Goal: Obtain resource: Obtain resource

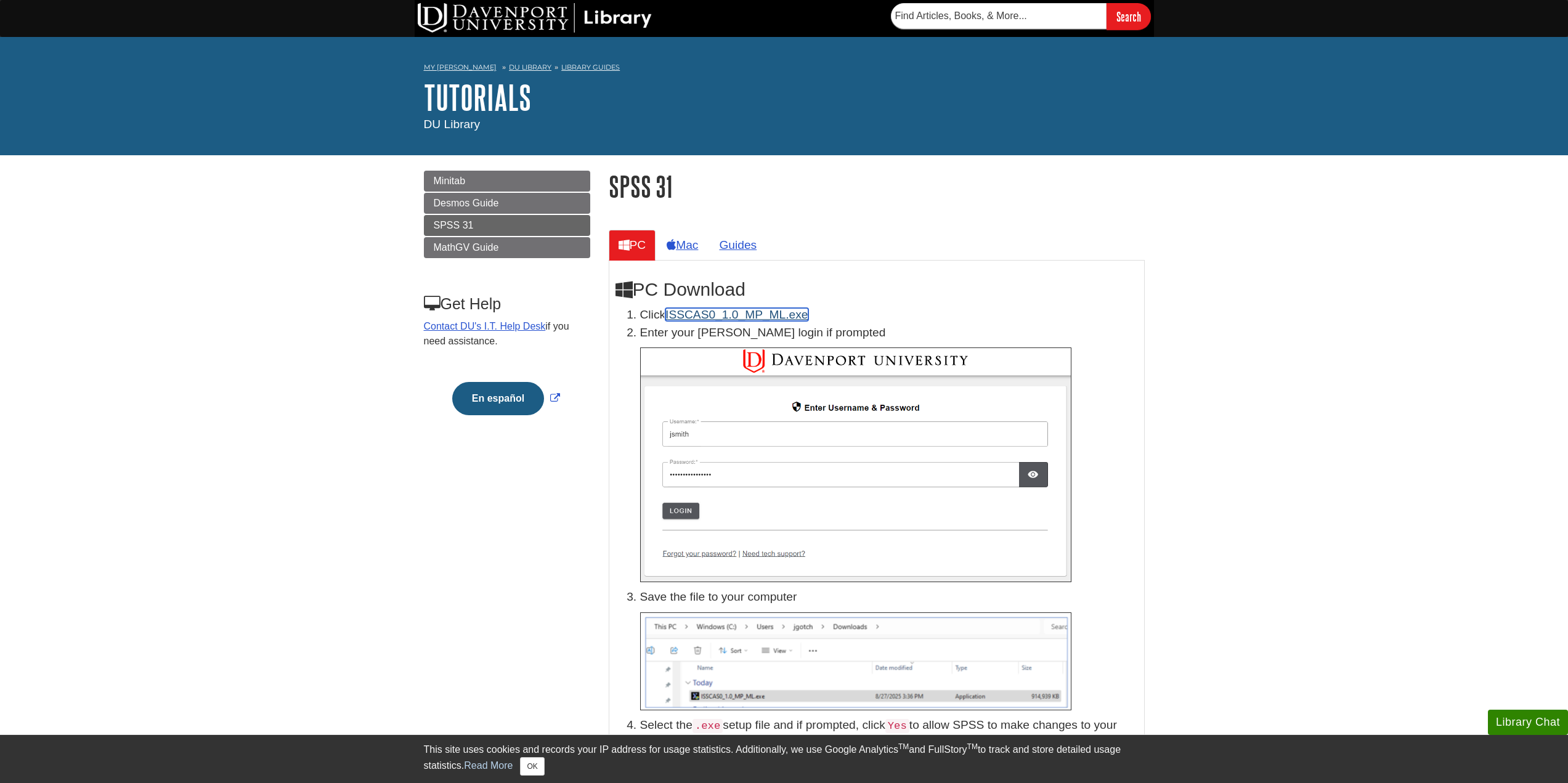
click at [693, 314] on link "ISSCAS0_1.0_MP_ML.exe" at bounding box center [736, 315] width 142 height 13
click at [540, 772] on button "OK" at bounding box center [532, 767] width 24 height 19
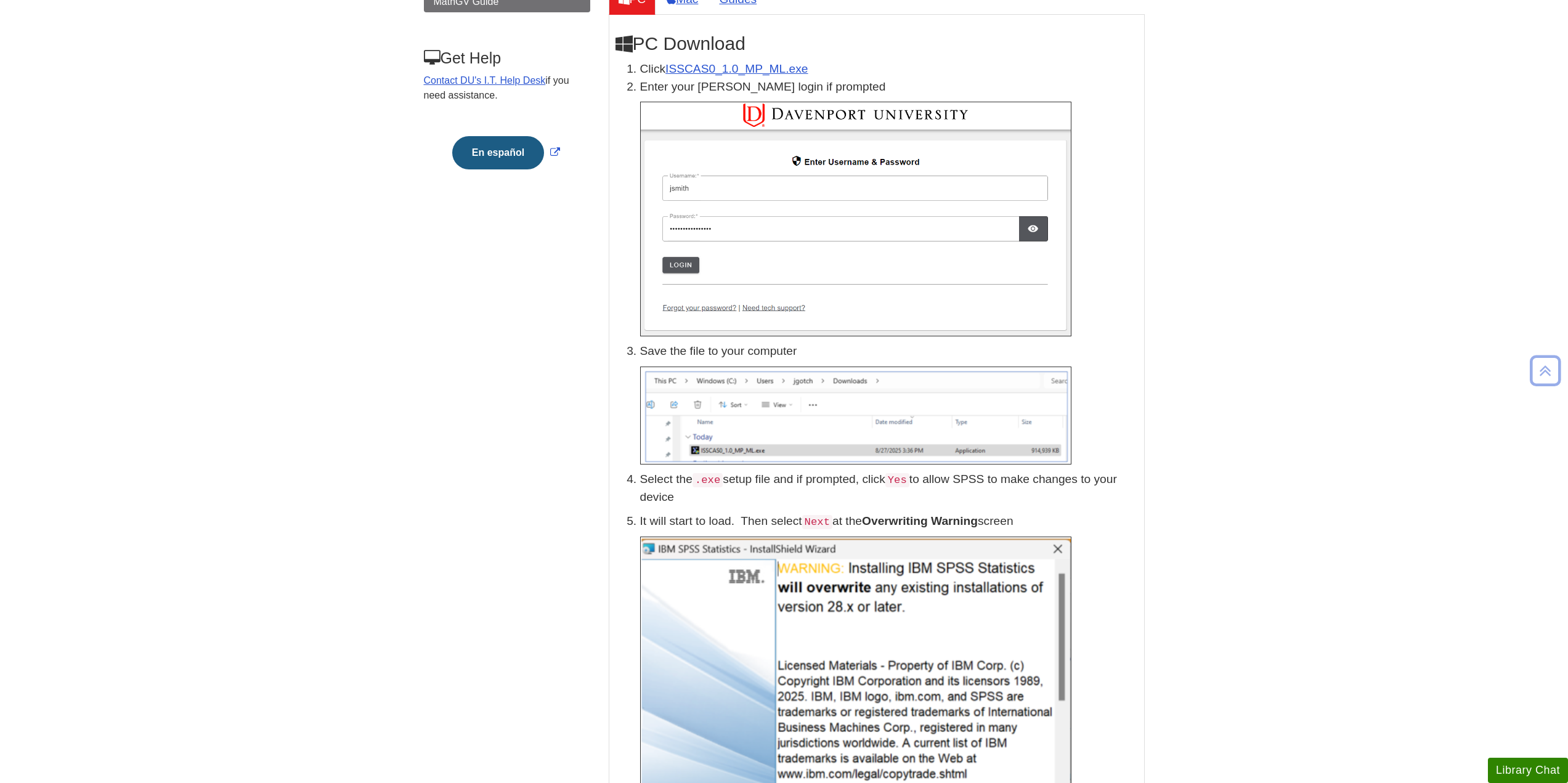
scroll to position [246, 0]
click at [1017, 181] on img at bounding box center [855, 218] width 431 height 235
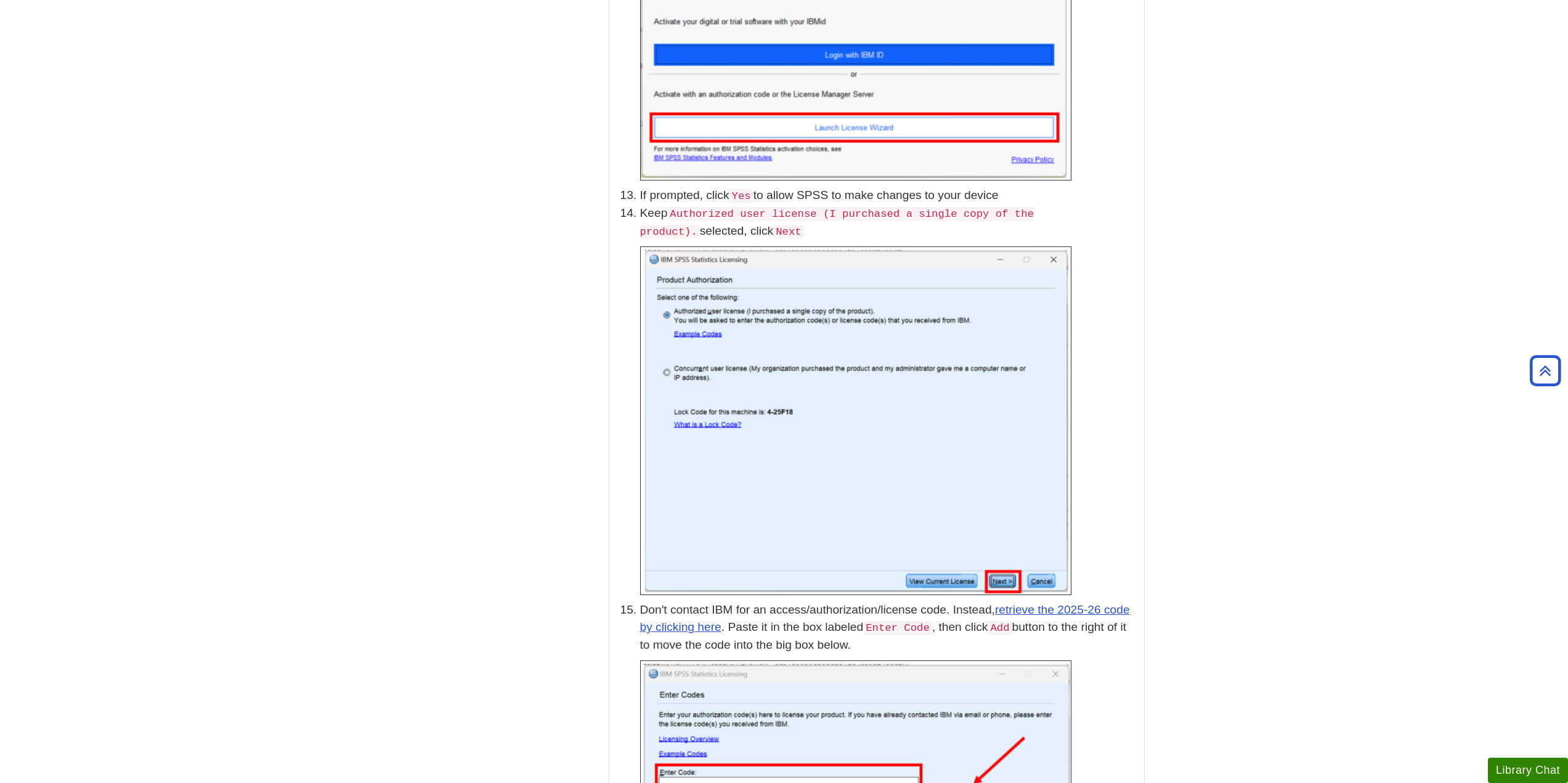
scroll to position [2896, 0]
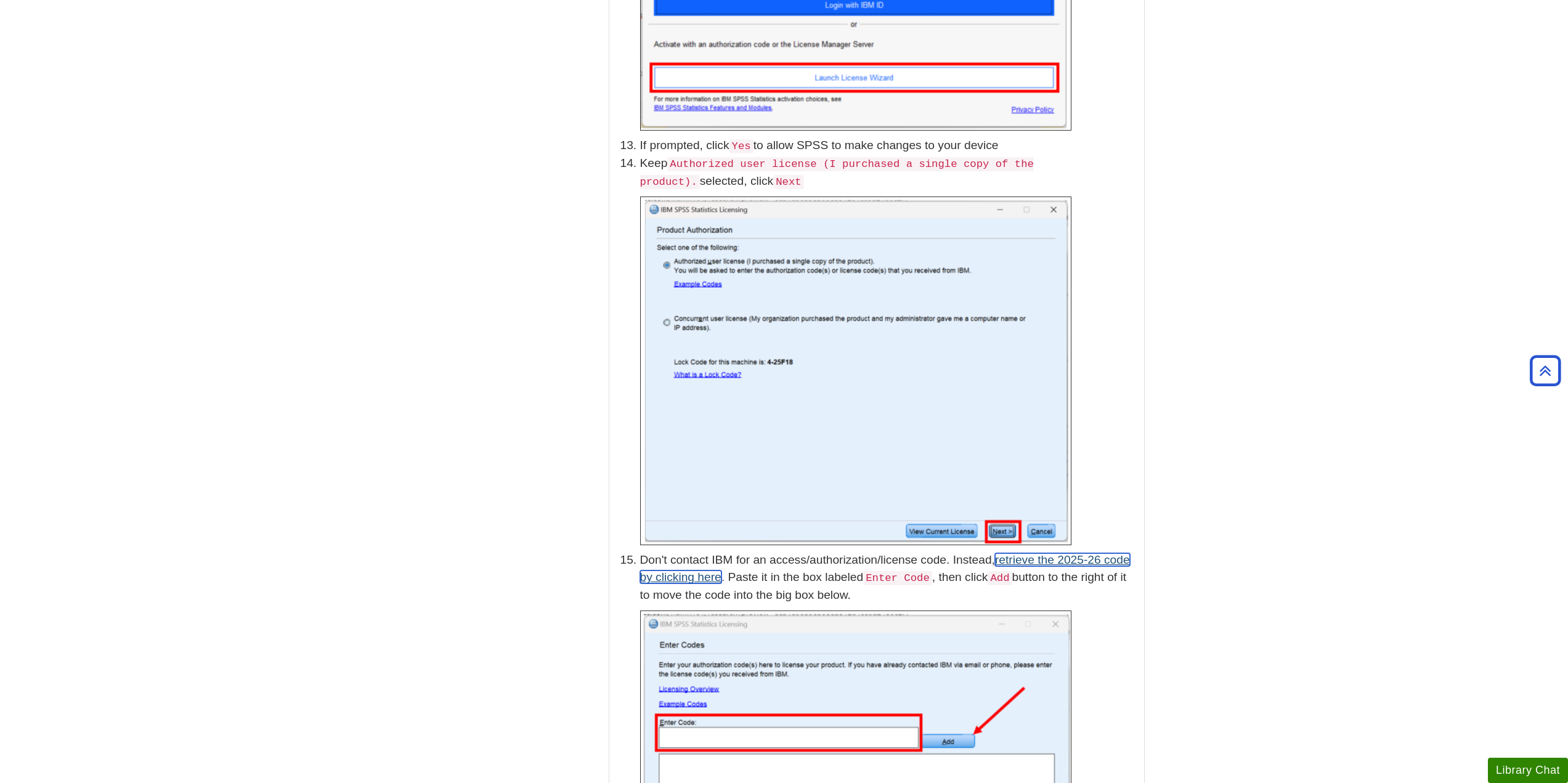
click at [1033, 553] on link "retrieve the 2025-26 code by clicking here" at bounding box center [885, 569] width 490 height 31
